Goal: Information Seeking & Learning: Understand process/instructions

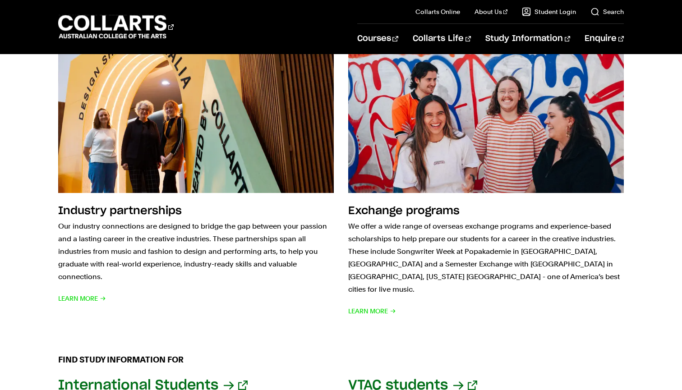
scroll to position [877, 0]
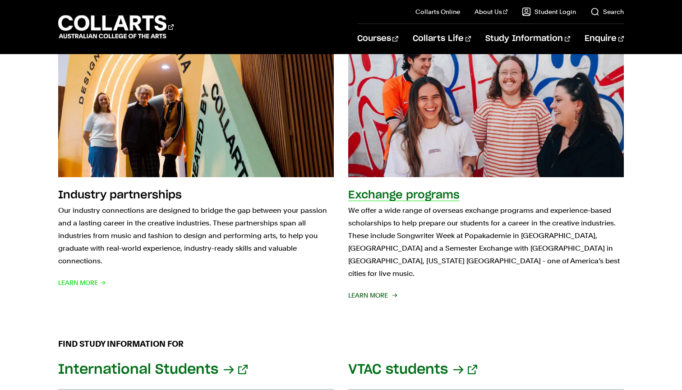
click at [388, 289] on span "Learn More" at bounding box center [372, 295] width 48 height 13
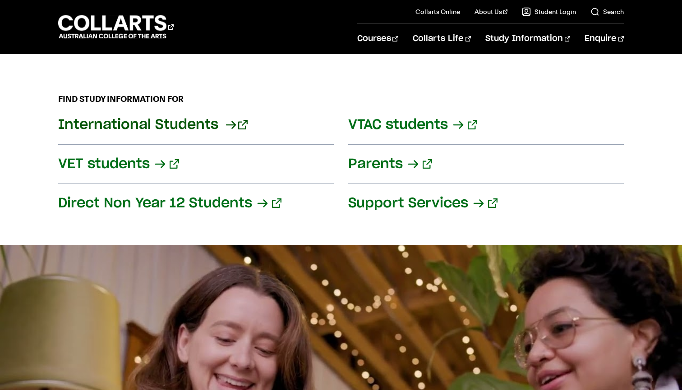
scroll to position [1116, 0]
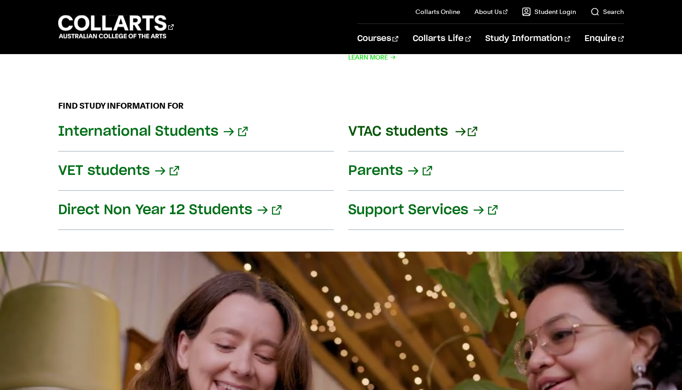
click at [394, 124] on link "VTAC students" at bounding box center [486, 131] width 276 height 39
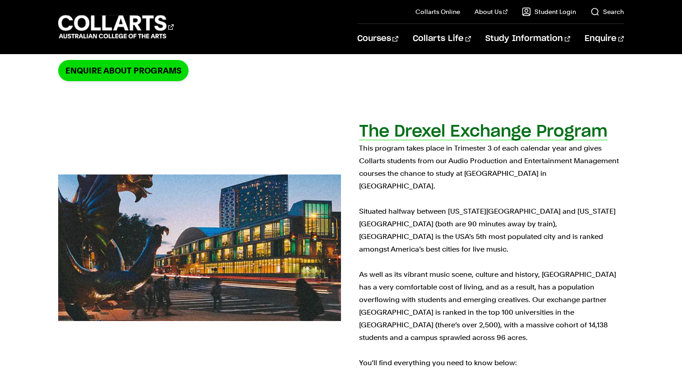
scroll to position [216, 0]
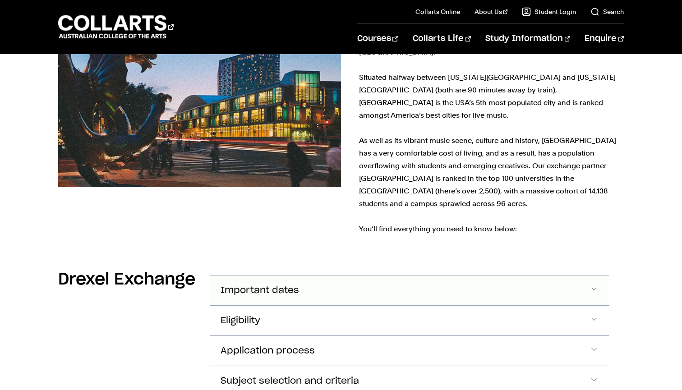
click at [403, 276] on button "Important dates" at bounding box center [410, 291] width 400 height 30
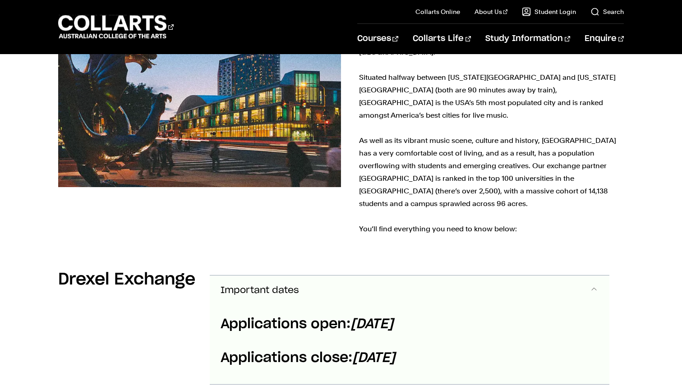
scroll to position [430, 0]
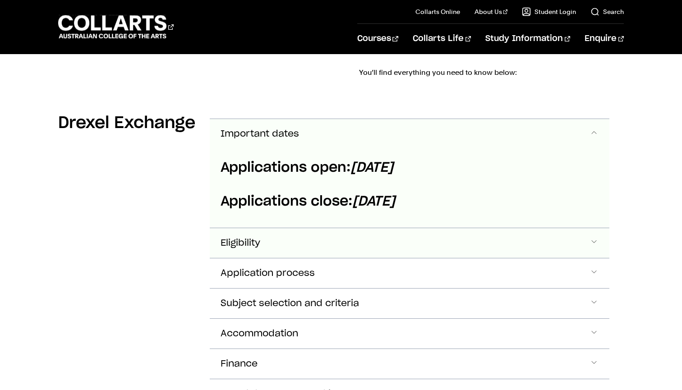
click at [407, 228] on button "Eligibility" at bounding box center [410, 243] width 400 height 30
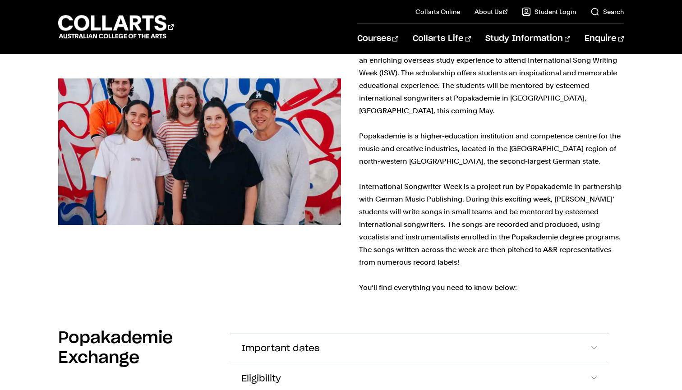
scroll to position [1419, 0]
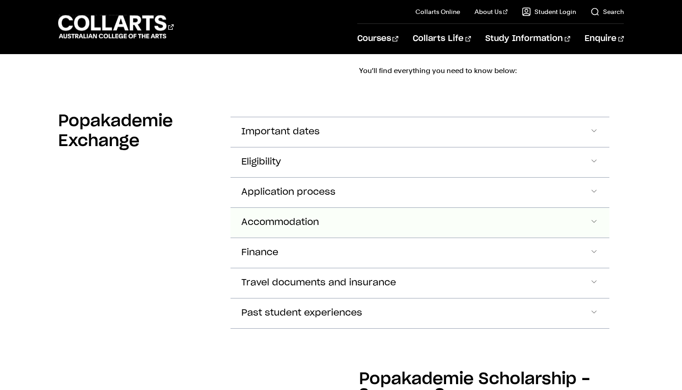
click at [418, 208] on button "Accommodation" at bounding box center [421, 223] width 380 height 30
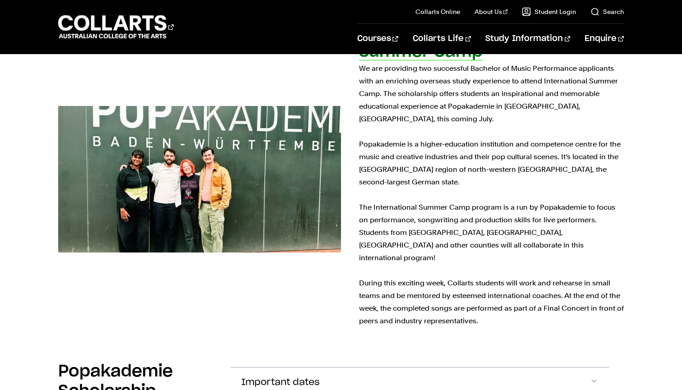
scroll to position [1948, 0]
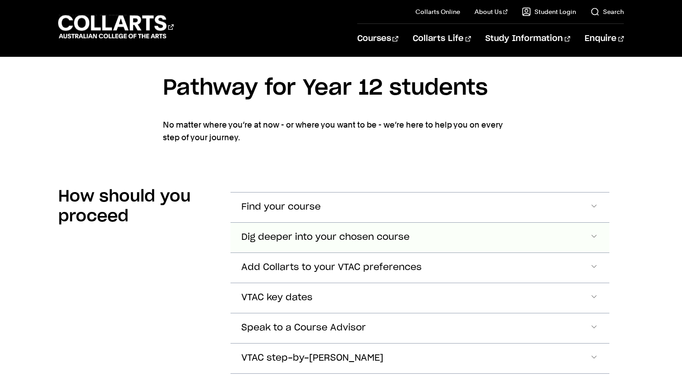
click at [417, 248] on button "Dig deeper into your chosen course" at bounding box center [421, 238] width 380 height 30
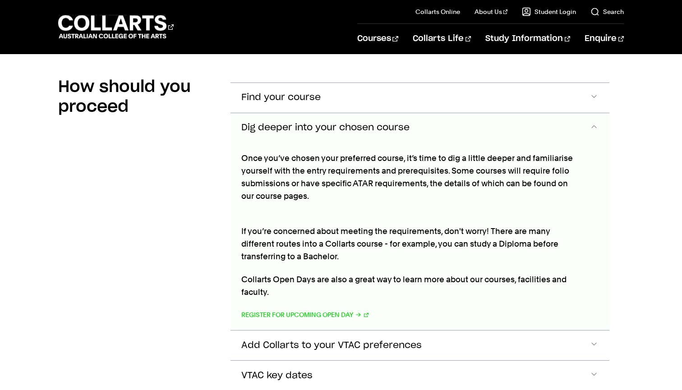
scroll to position [784, 0]
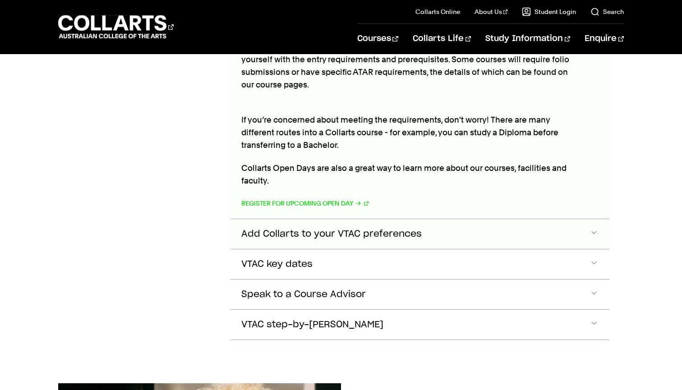
click at [430, 243] on button "Add Collarts to your VTAC preferences" at bounding box center [421, 234] width 380 height 30
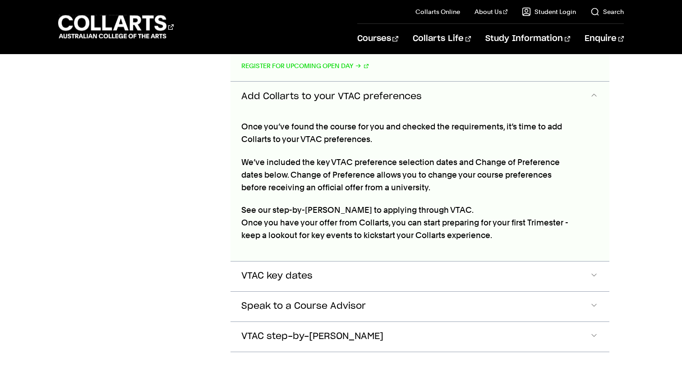
scroll to position [1187, 0]
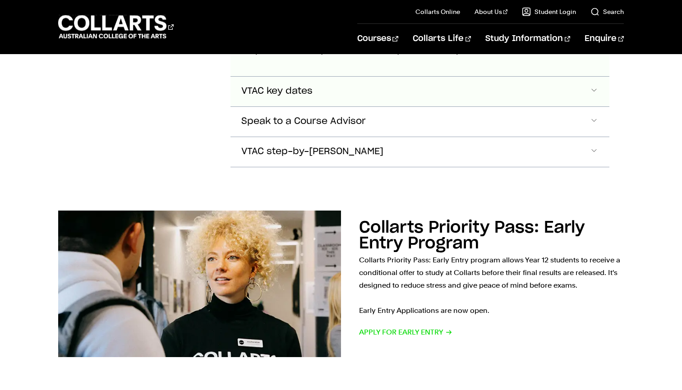
click at [451, 94] on button "VTAC key dates" at bounding box center [421, 92] width 380 height 30
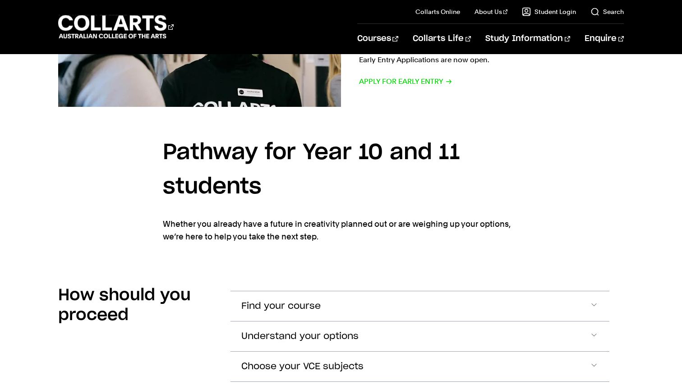
scroll to position [1751, 0]
